Goal: Check status: Check status

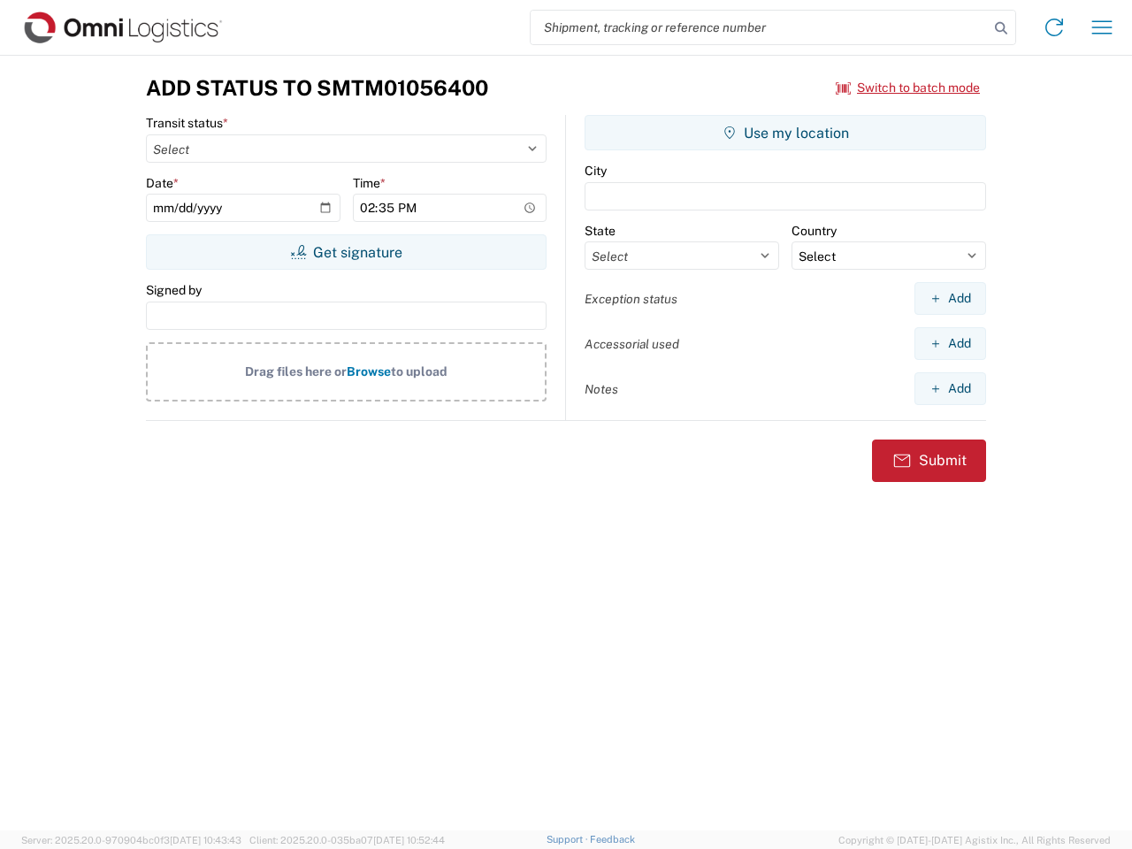
click at [760, 27] on input "search" at bounding box center [760, 28] width 458 height 34
click at [1001, 28] on icon at bounding box center [1001, 28] width 25 height 25
click at [1054, 27] on icon at bounding box center [1054, 27] width 28 height 28
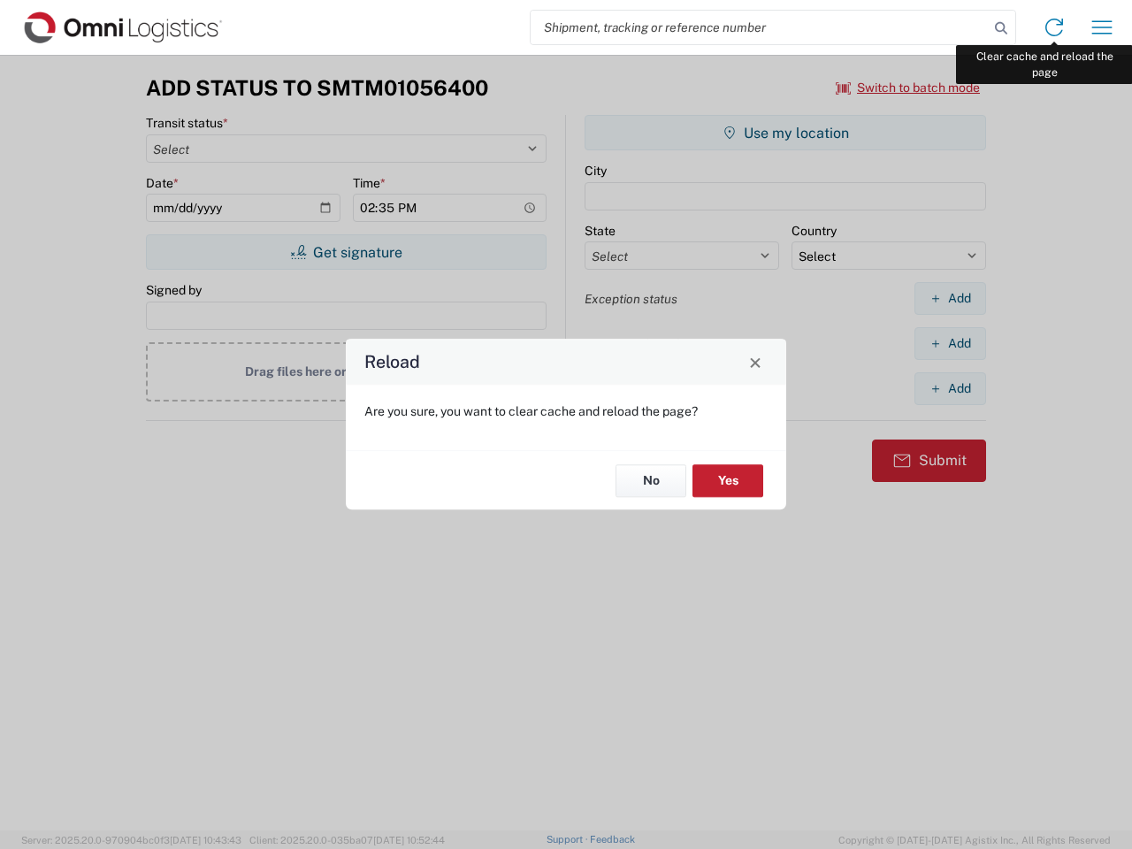
click at [1102, 27] on div "Reload Are you sure, you want to clear cache and reload the page? No Yes" at bounding box center [566, 424] width 1132 height 849
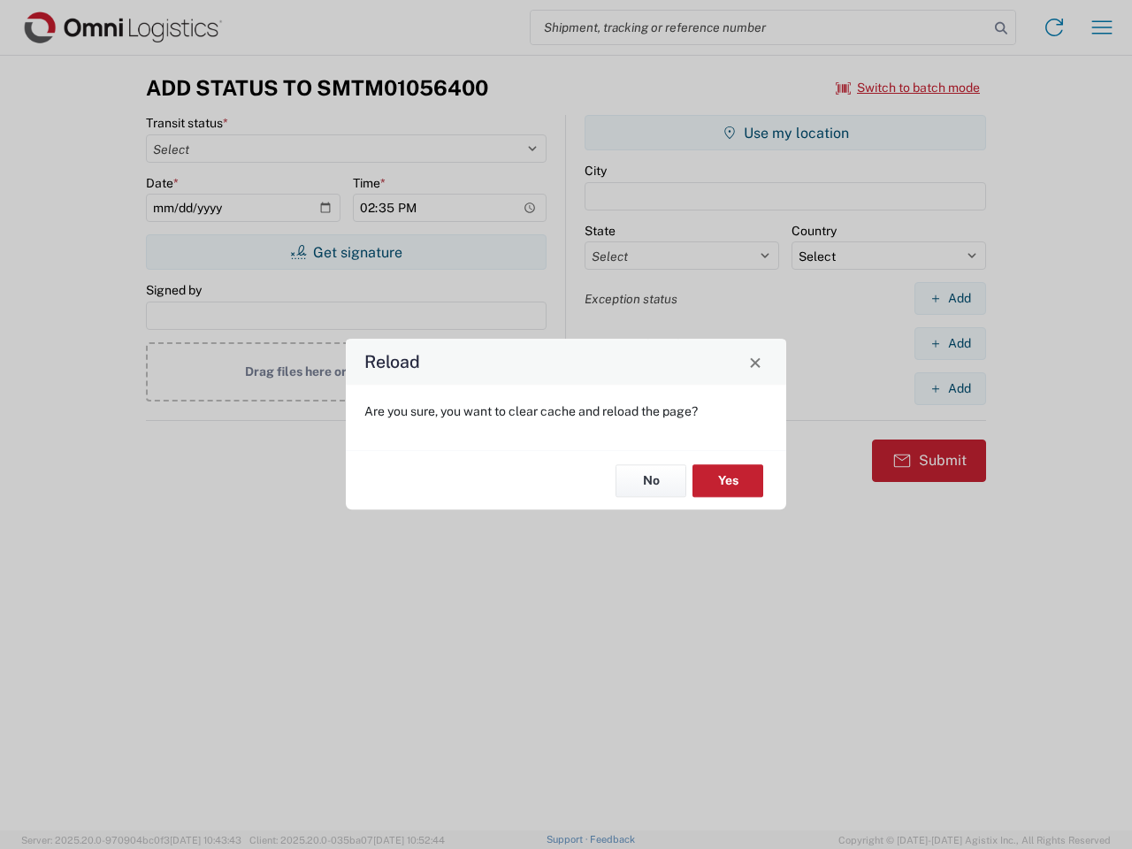
click at [908, 88] on div "Reload Are you sure, you want to clear cache and reload the page? No Yes" at bounding box center [566, 424] width 1132 height 849
click at [346, 252] on div "Reload Are you sure, you want to clear cache and reload the page? No Yes" at bounding box center [566, 424] width 1132 height 849
click at [786, 133] on div "Reload Are you sure, you want to clear cache and reload the page? No Yes" at bounding box center [566, 424] width 1132 height 849
click at [950, 298] on div "Reload Are you sure, you want to clear cache and reload the page? No Yes" at bounding box center [566, 424] width 1132 height 849
click at [950, 343] on div "Reload Are you sure, you want to clear cache and reload the page? No Yes" at bounding box center [566, 424] width 1132 height 849
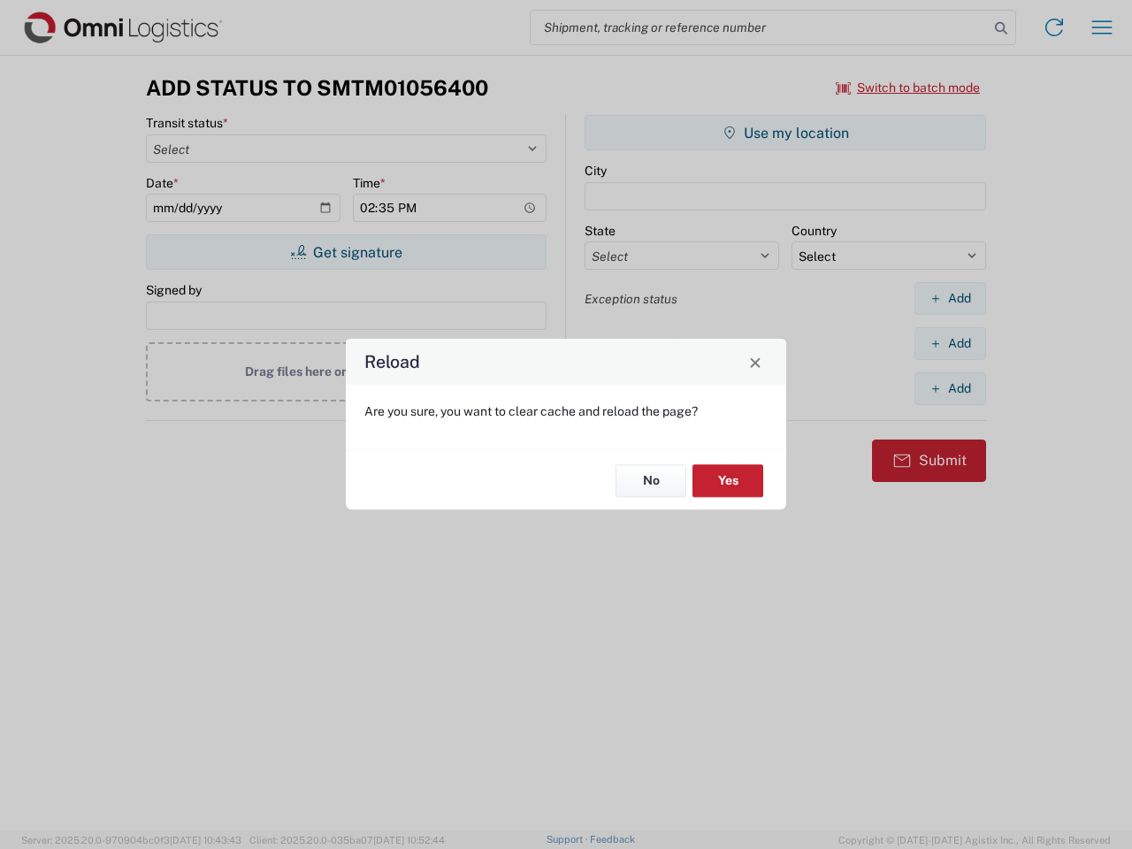
click at [950, 388] on div "Reload Are you sure, you want to clear cache and reload the page? No Yes" at bounding box center [566, 424] width 1132 height 849
